Goal: Find specific page/section: Find specific page/section

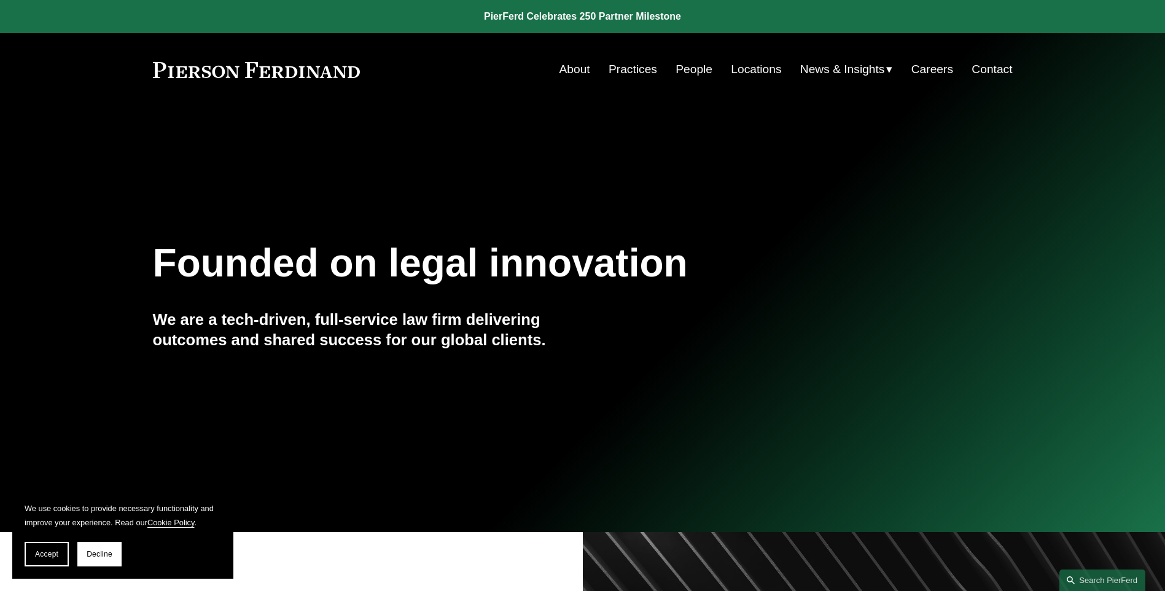
click at [753, 67] on link "Locations" at bounding box center [756, 69] width 50 height 23
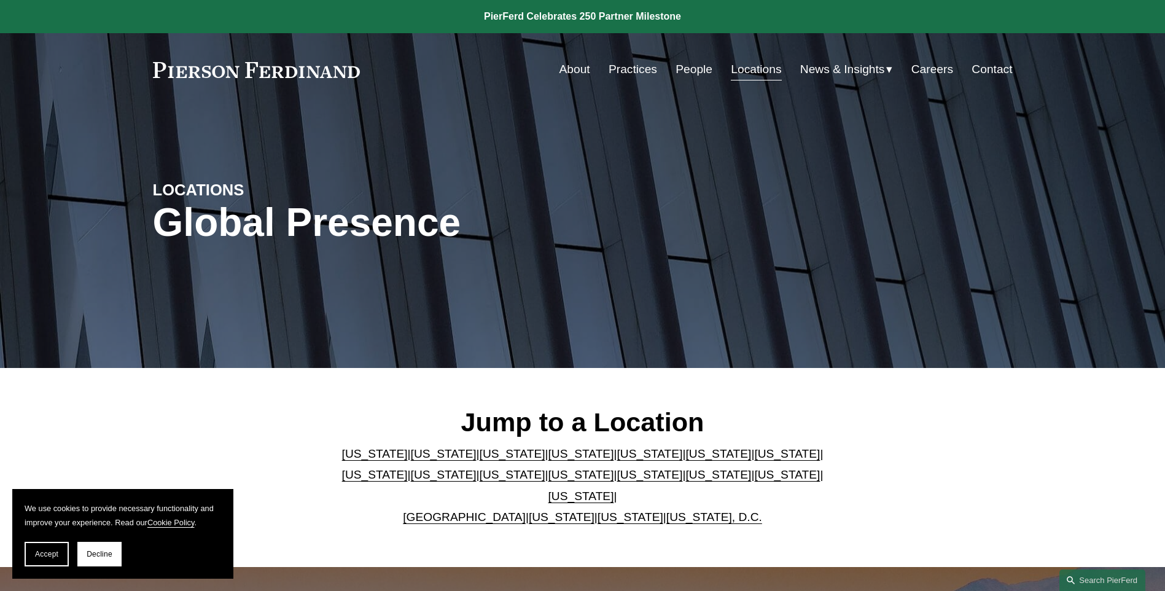
click at [548, 481] on link "New York" at bounding box center [581, 474] width 66 height 13
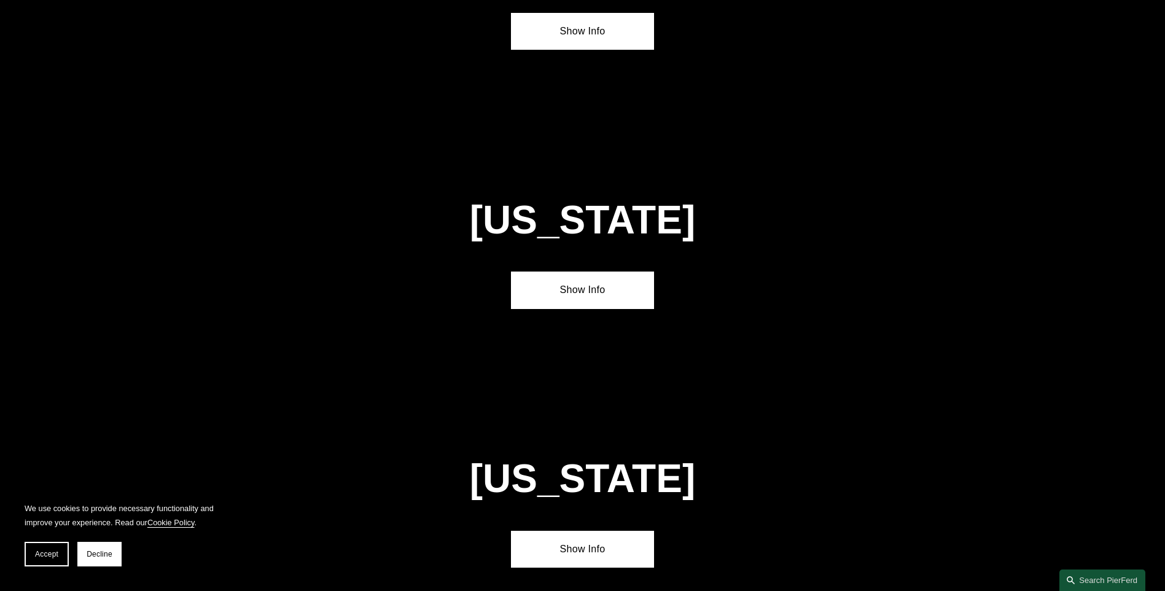
scroll to position [3150, 0]
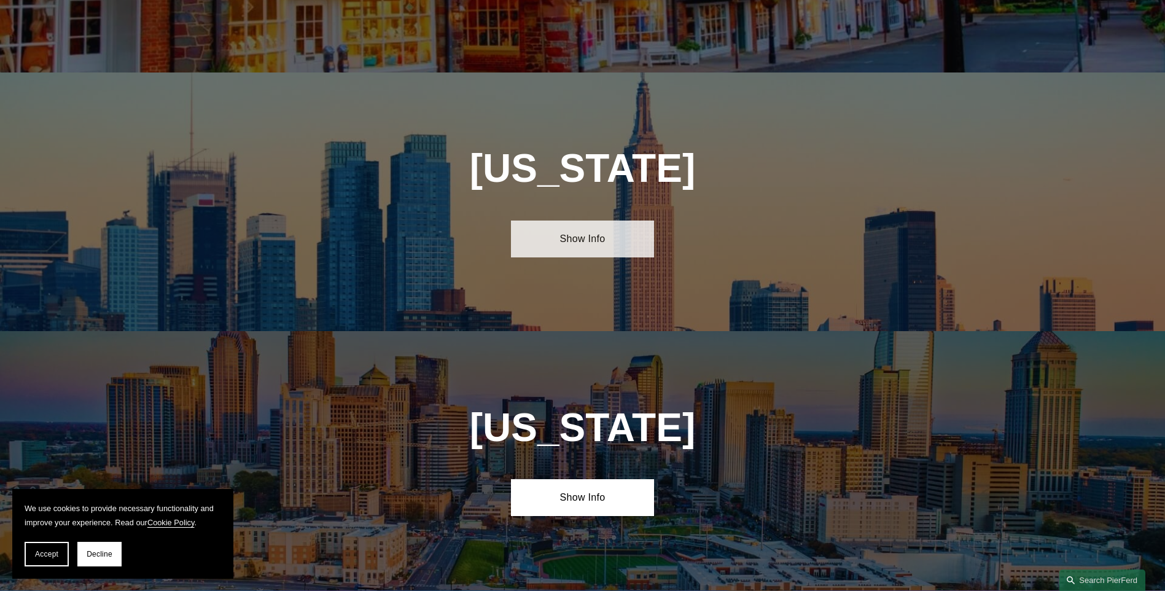
click at [601, 220] on link "Show Info" at bounding box center [582, 238] width 143 height 37
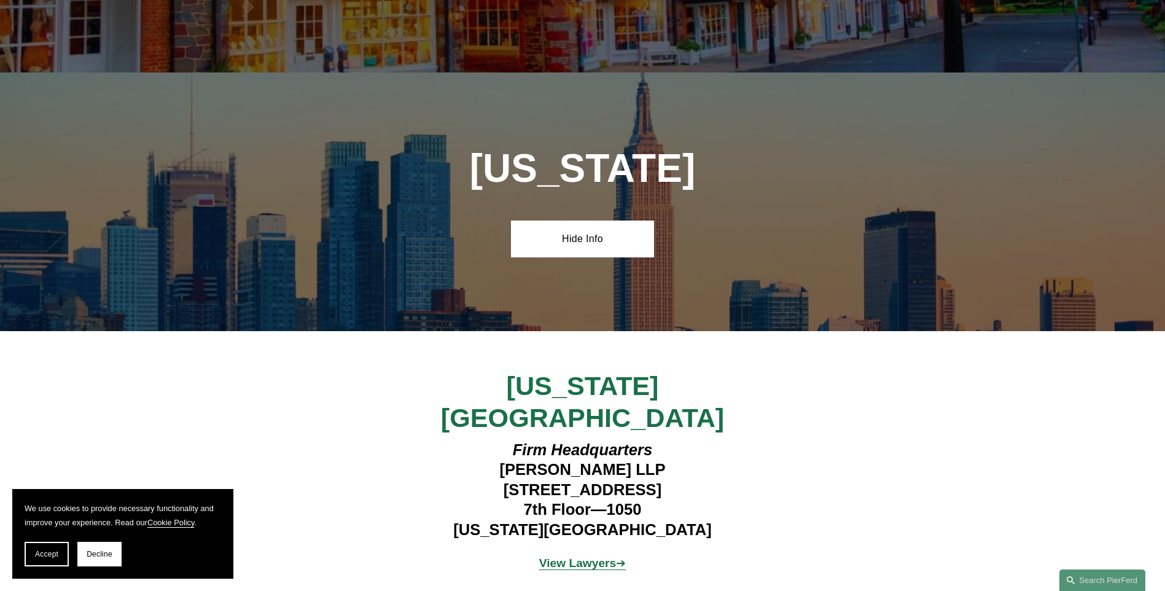
click at [575, 556] on strong "View Lawyers" at bounding box center [577, 562] width 77 height 13
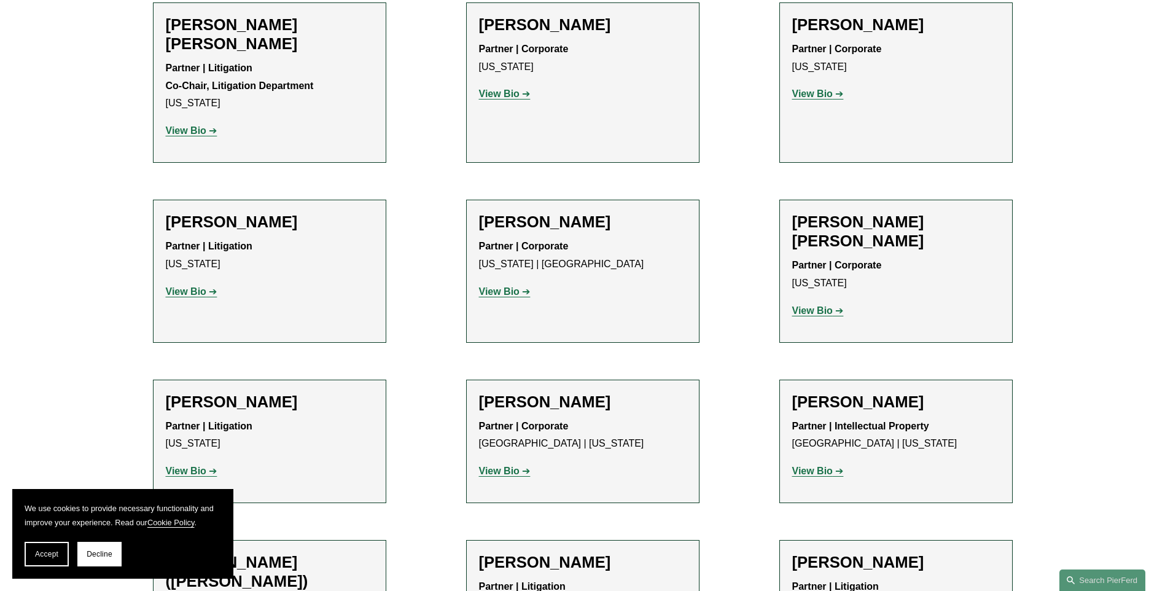
scroll to position [737, 0]
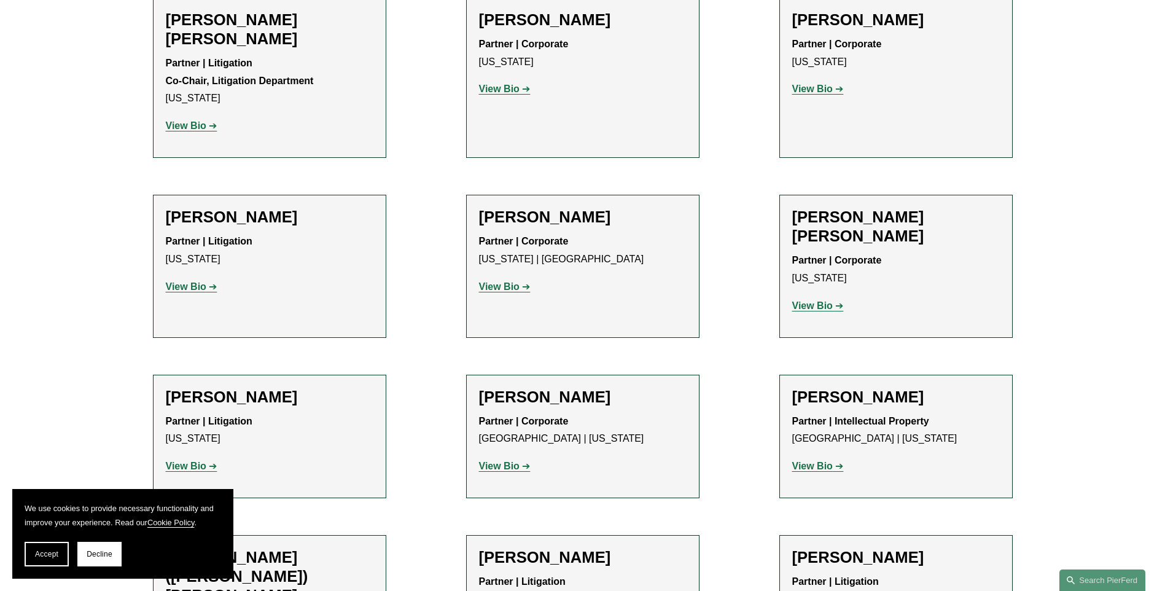
click at [200, 461] on strong "View Bio" at bounding box center [186, 466] width 41 height 10
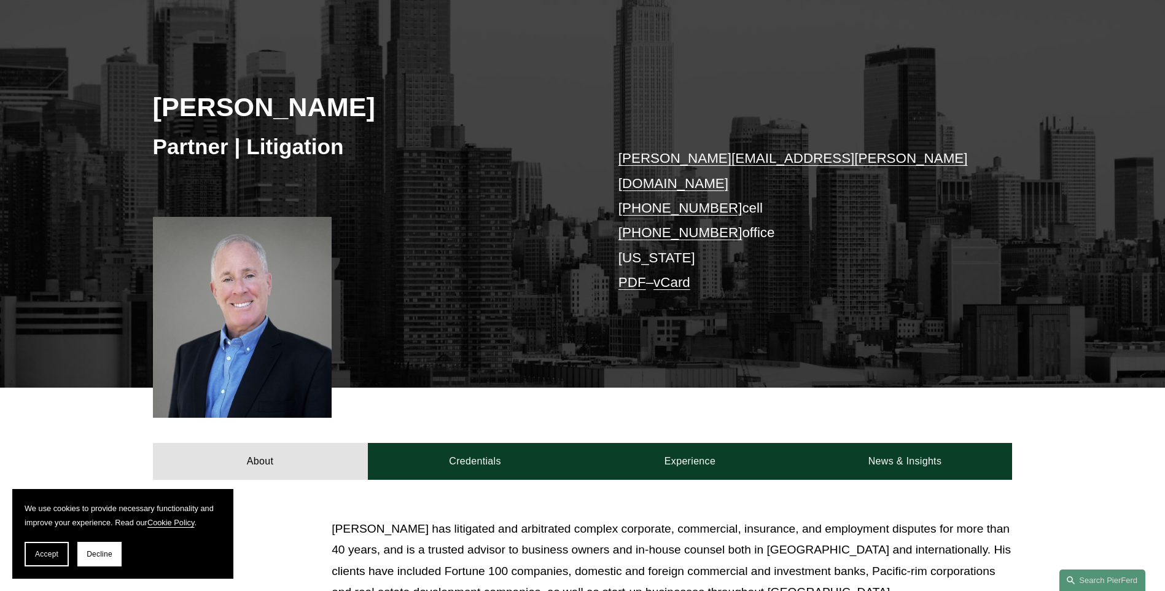
scroll to position [123, 0]
